Goal: Navigation & Orientation: Find specific page/section

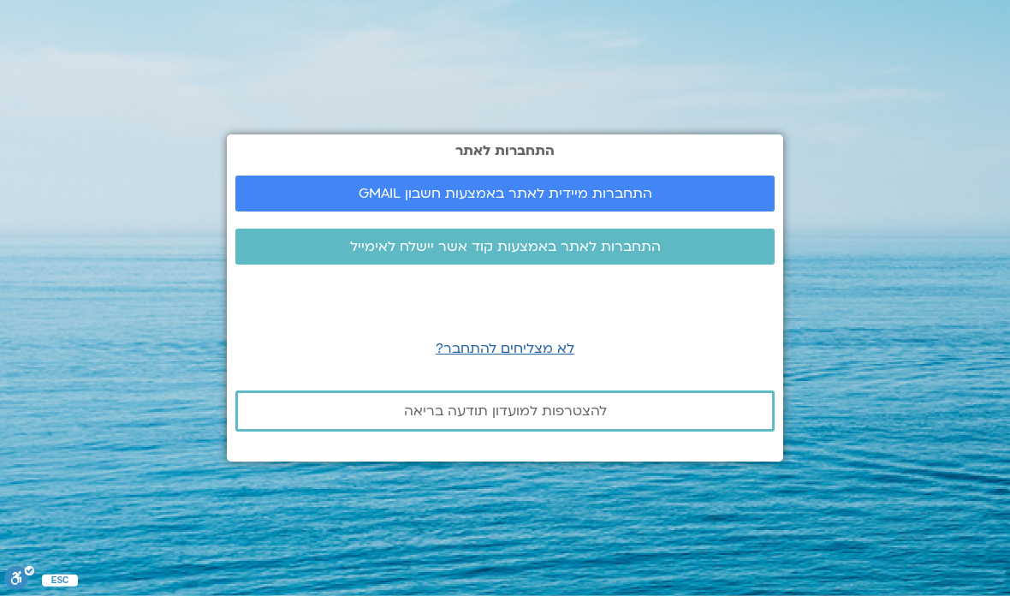
click at [578, 211] on link "התחברות מיידית לאתר באמצעות חשבון GMAIL" at bounding box center [504, 193] width 539 height 36
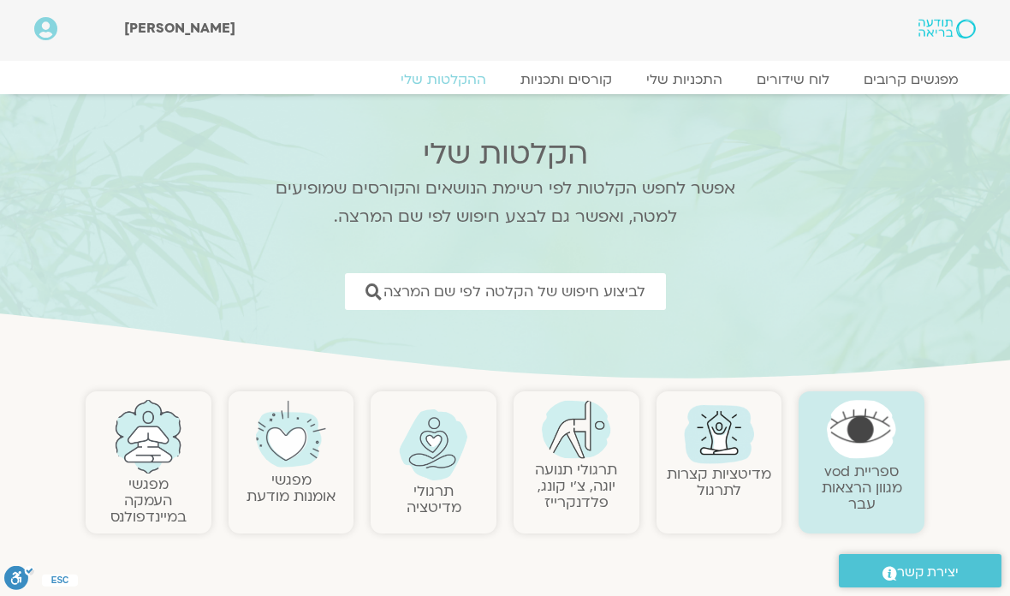
click at [796, 73] on link "לוח שידורים" at bounding box center [793, 79] width 107 height 17
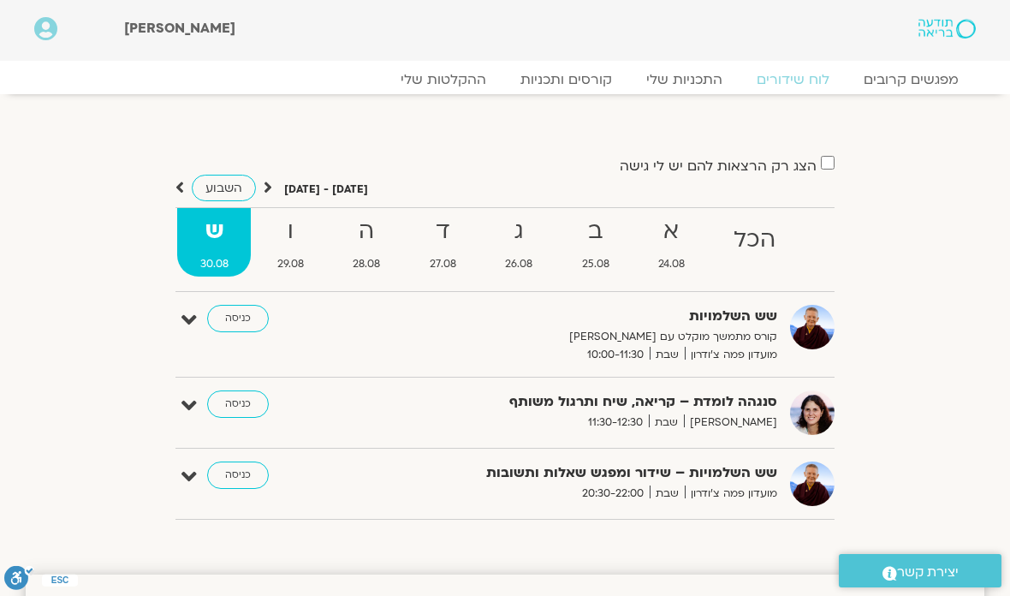
click at [238, 480] on link "כניסה" at bounding box center [238, 474] width 62 height 27
